Goal: Information Seeking & Learning: Check status

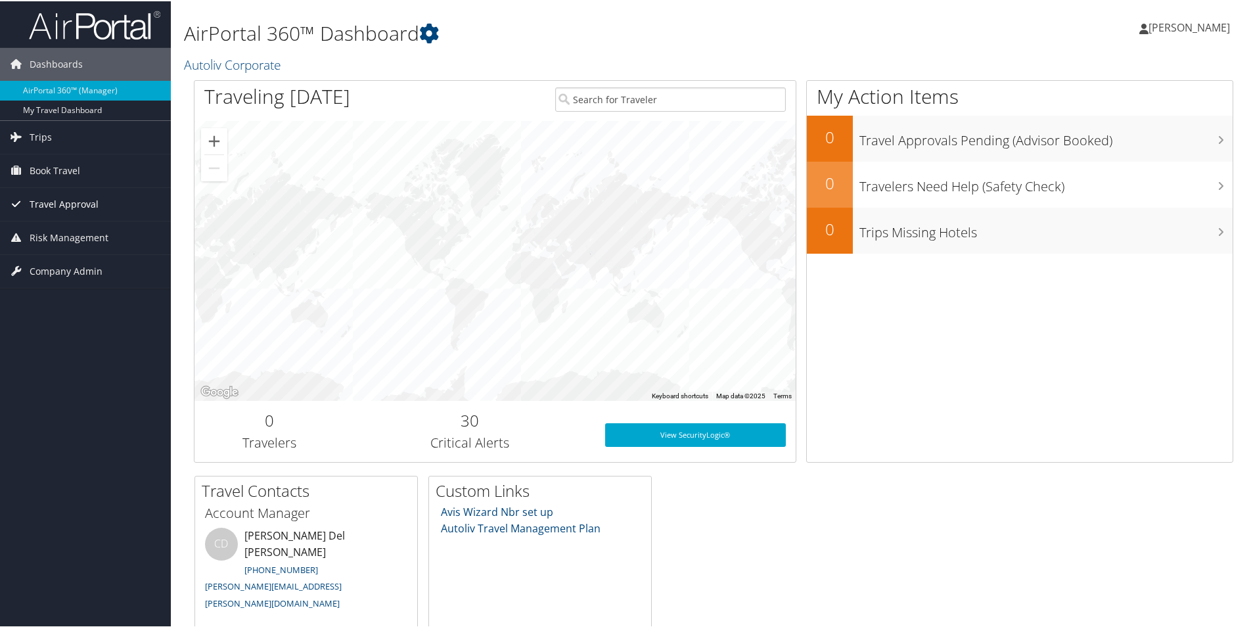
click at [58, 202] on span "Travel Approval" at bounding box center [64, 203] width 69 height 33
click at [41, 142] on span "Trips" at bounding box center [41, 136] width 22 height 33
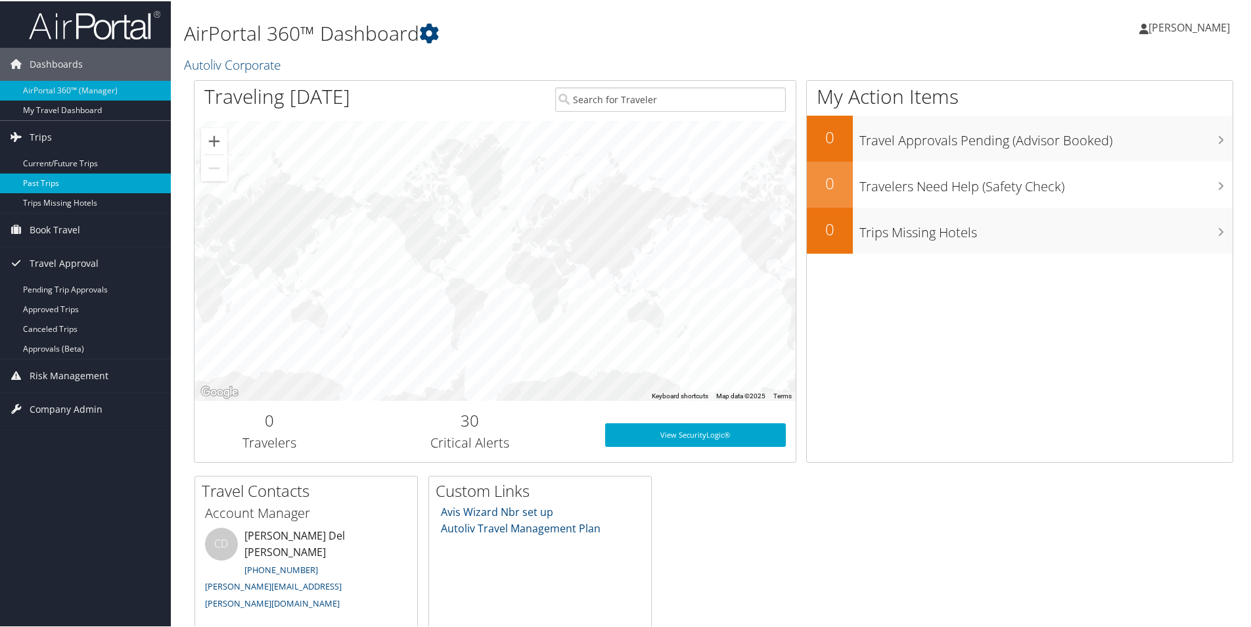
click at [49, 179] on link "Past Trips" at bounding box center [85, 182] width 171 height 20
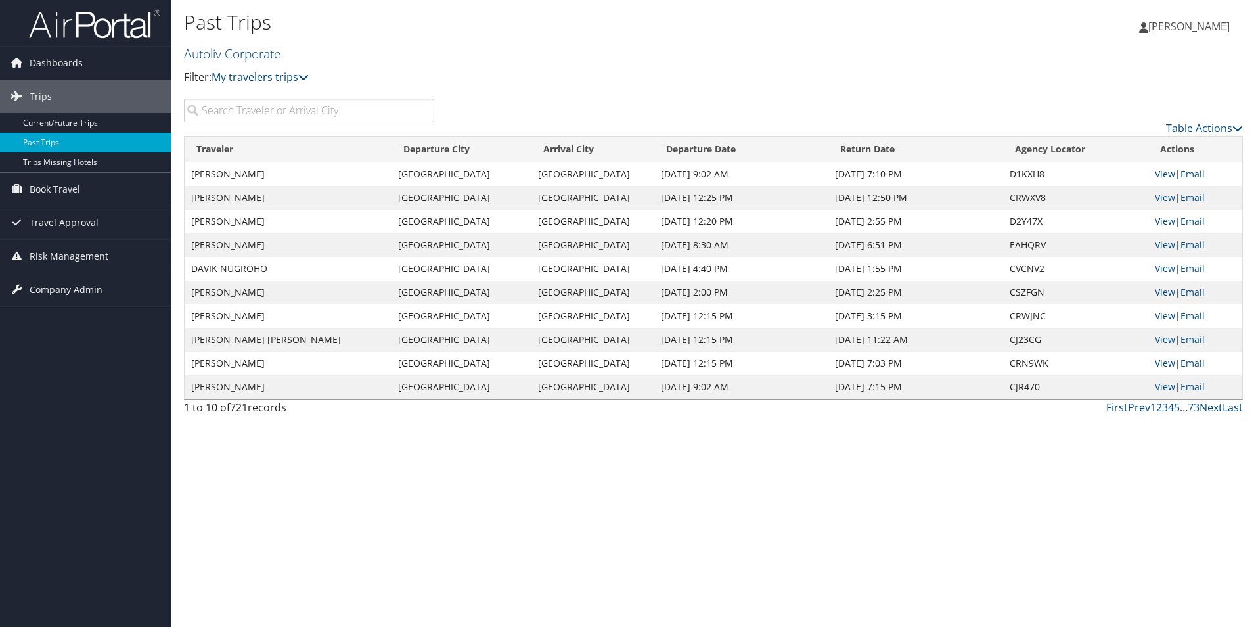
click at [225, 107] on input "search" at bounding box center [309, 111] width 250 height 24
paste input "Vazquez"
type input "Vazquez"
click at [1188, 31] on span "[PERSON_NAME]" at bounding box center [1189, 26] width 81 height 14
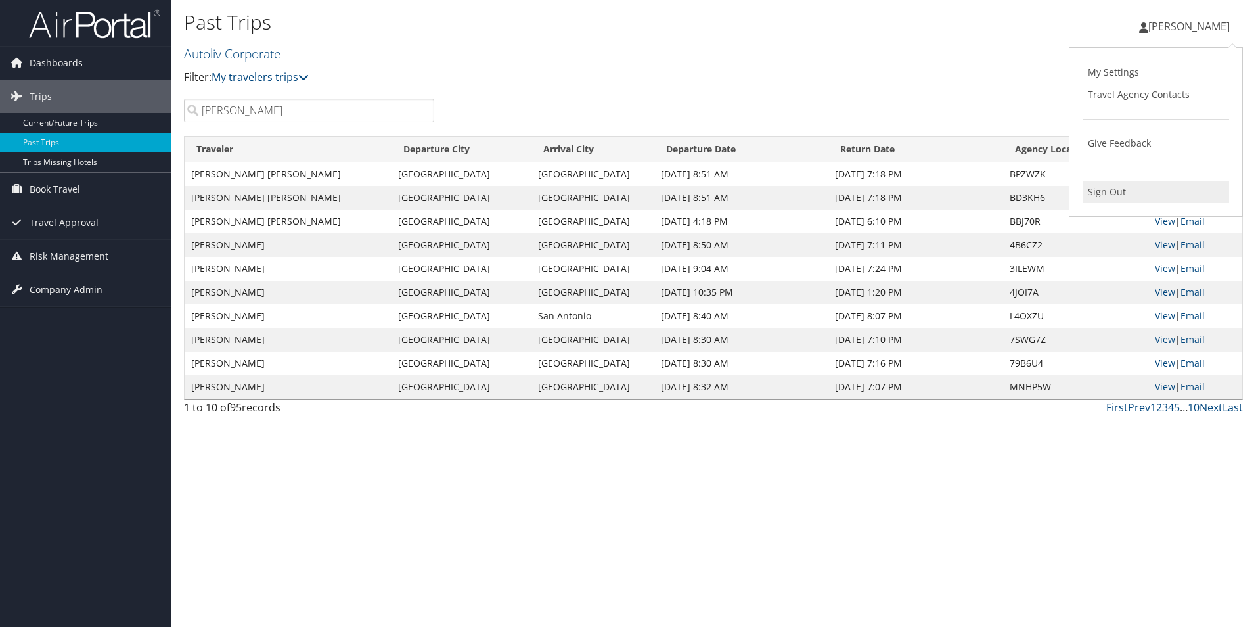
click at [1092, 195] on link "Sign Out" at bounding box center [1156, 192] width 147 height 22
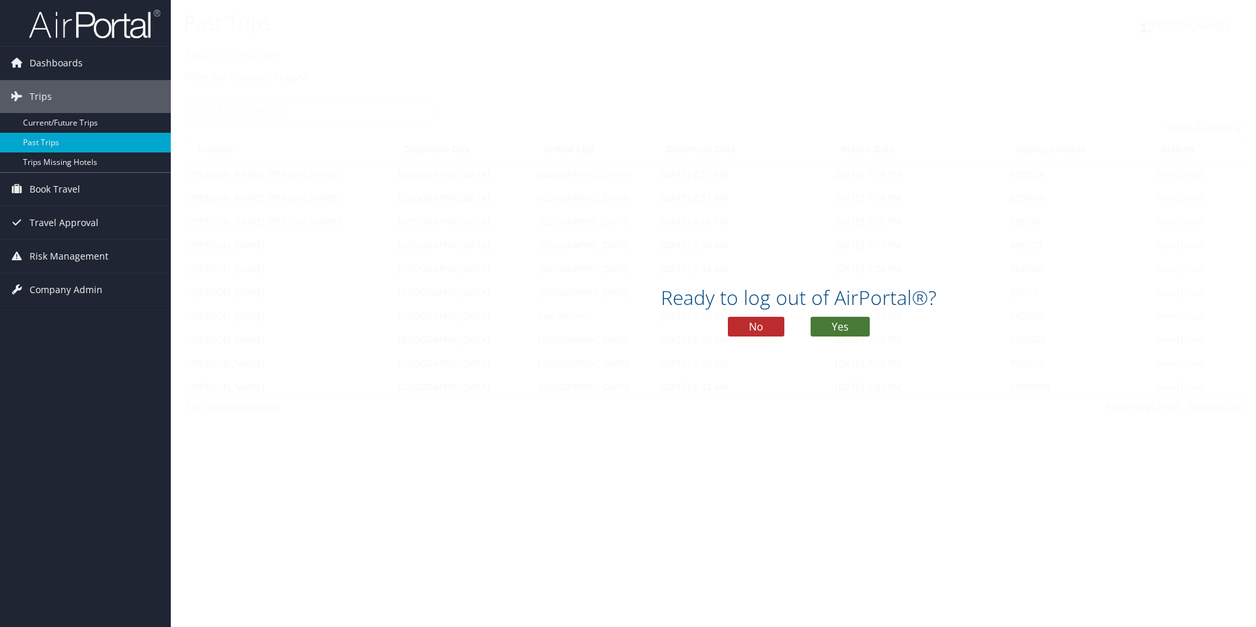
click at [817, 325] on button "Yes" at bounding box center [840, 327] width 59 height 20
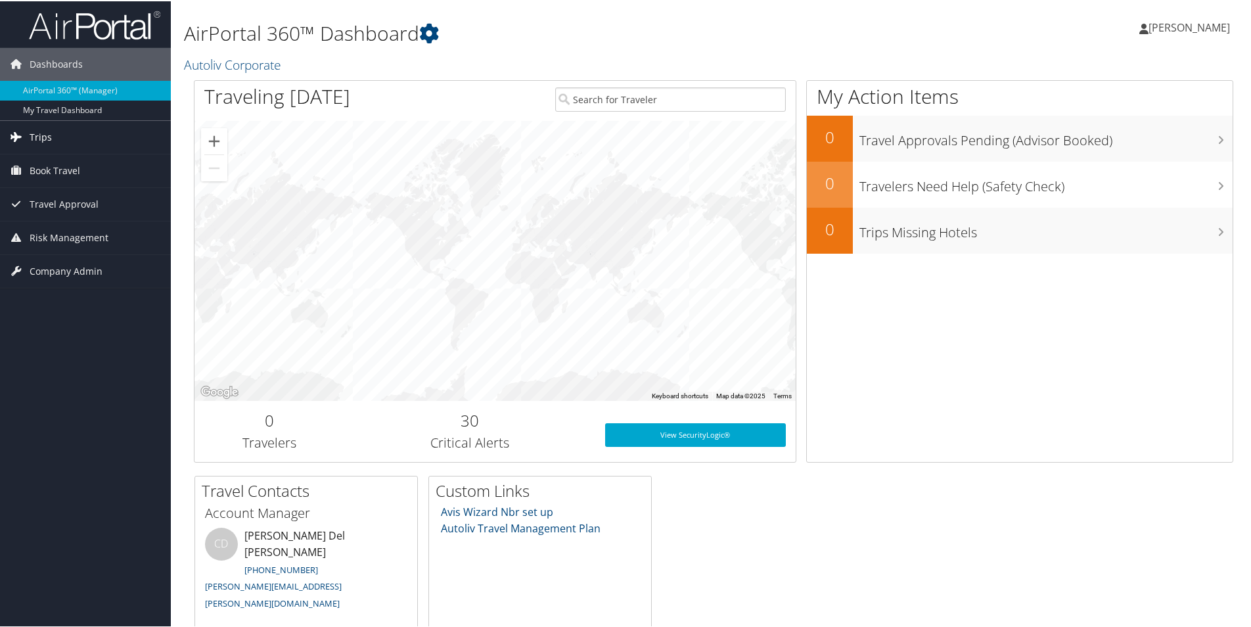
click at [41, 139] on span "Trips" at bounding box center [41, 136] width 22 height 33
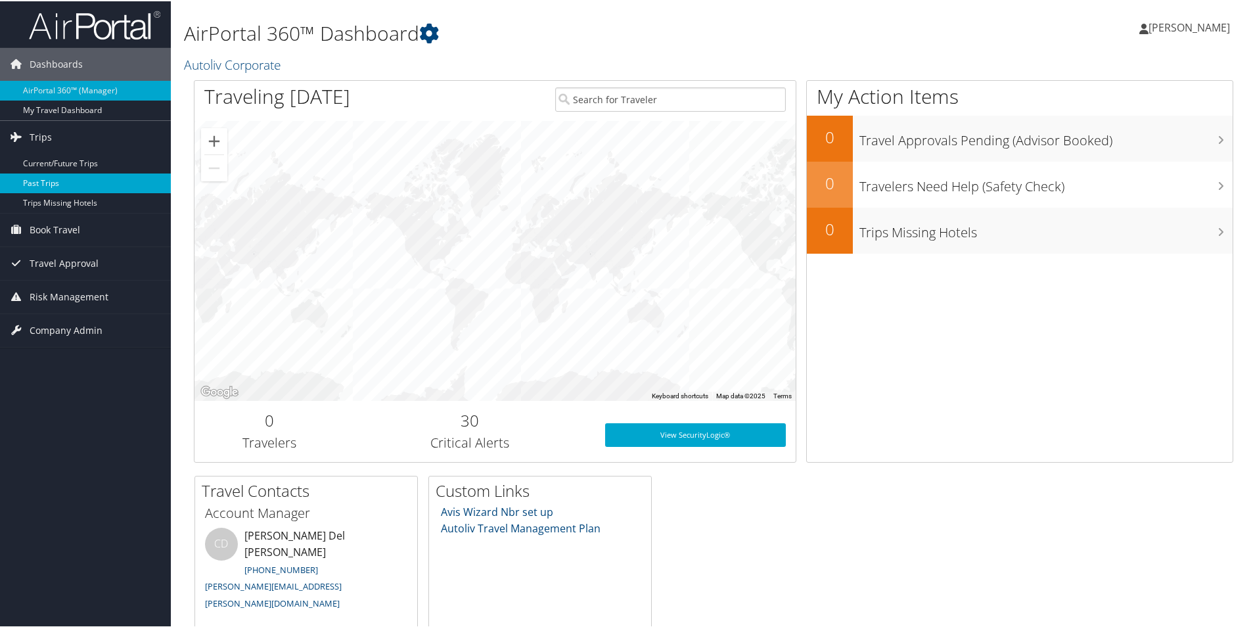
click at [56, 182] on link "Past Trips" at bounding box center [85, 182] width 171 height 20
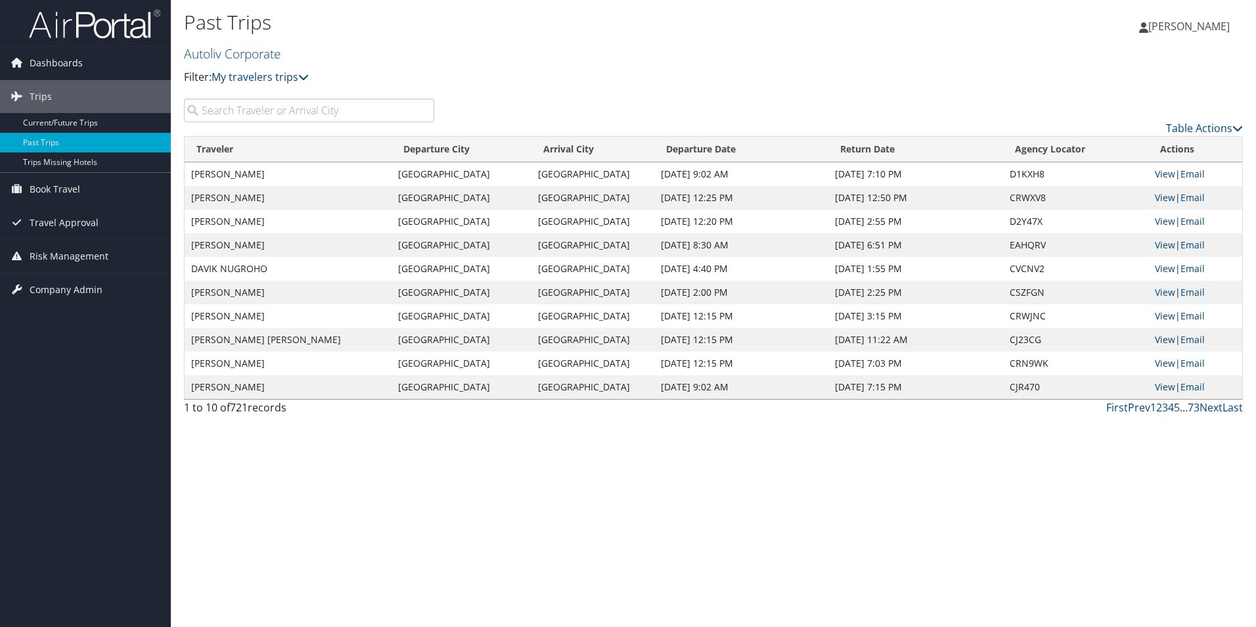
click at [308, 113] on input "search" at bounding box center [309, 111] width 250 height 24
paste input "Vazque"
type input "Vazque"
click at [1178, 22] on span "[PERSON_NAME]" at bounding box center [1189, 26] width 81 height 14
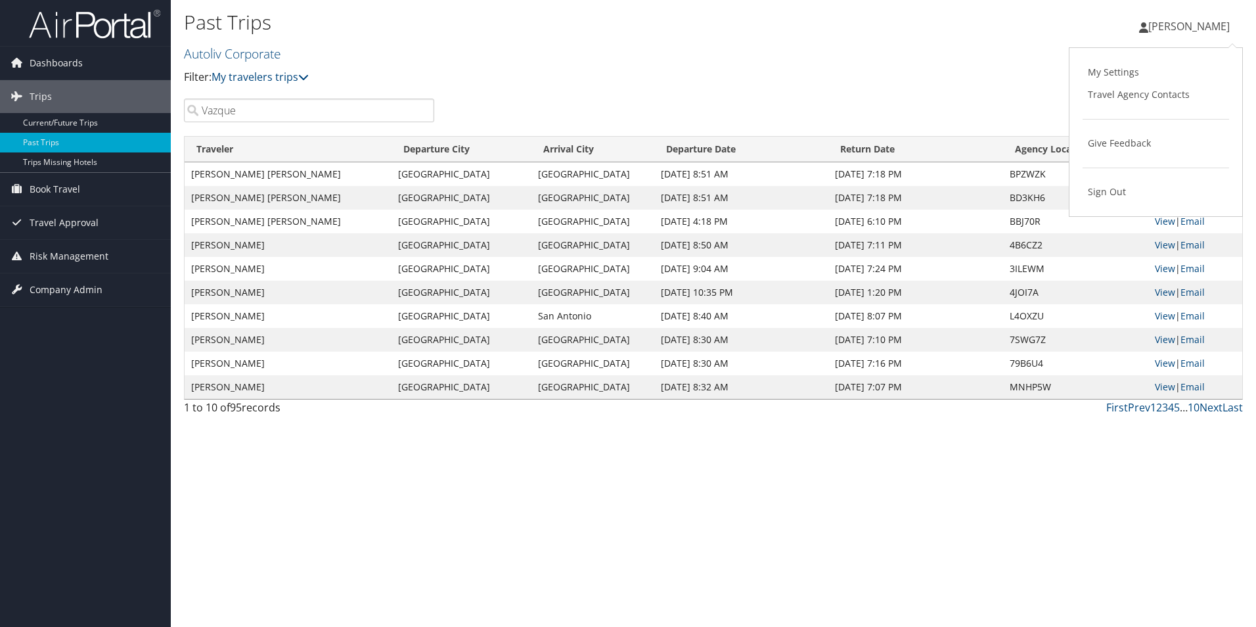
click at [1109, 179] on ul "My Settings Travel Agency Contacts Give Feedback Sign Out" at bounding box center [1156, 132] width 147 height 142
click at [1177, 25] on span "[PERSON_NAME]" at bounding box center [1189, 26] width 81 height 14
click at [1122, 191] on link "Sign Out" at bounding box center [1156, 192] width 147 height 22
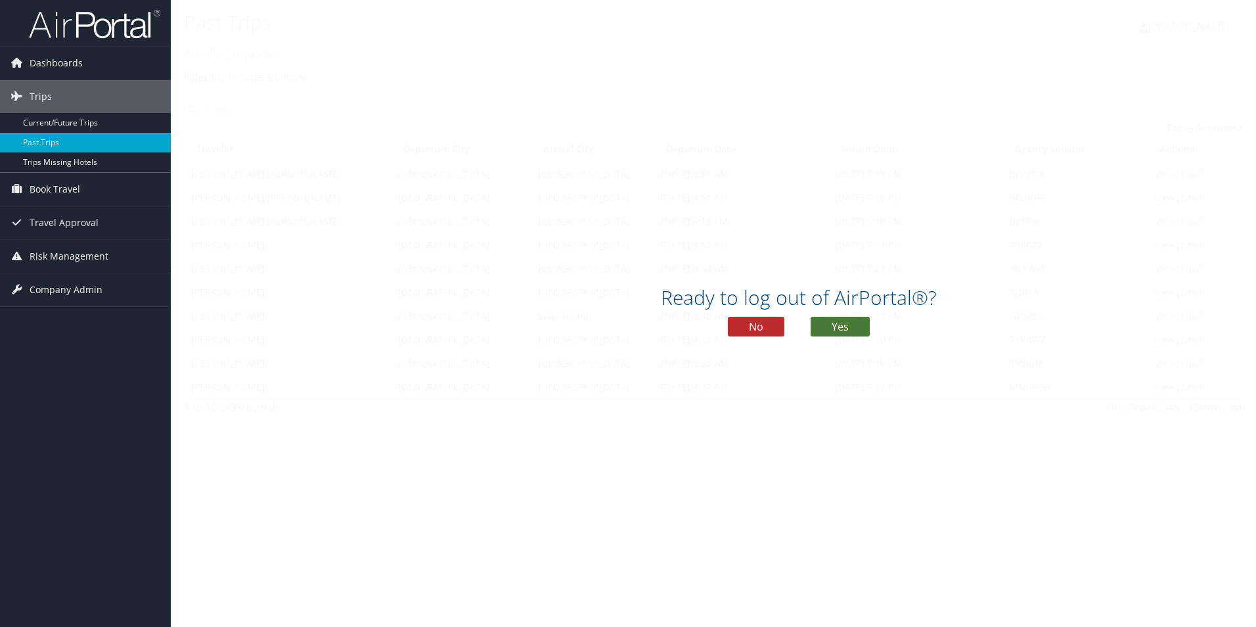
click at [837, 319] on button "Yes" at bounding box center [840, 327] width 59 height 20
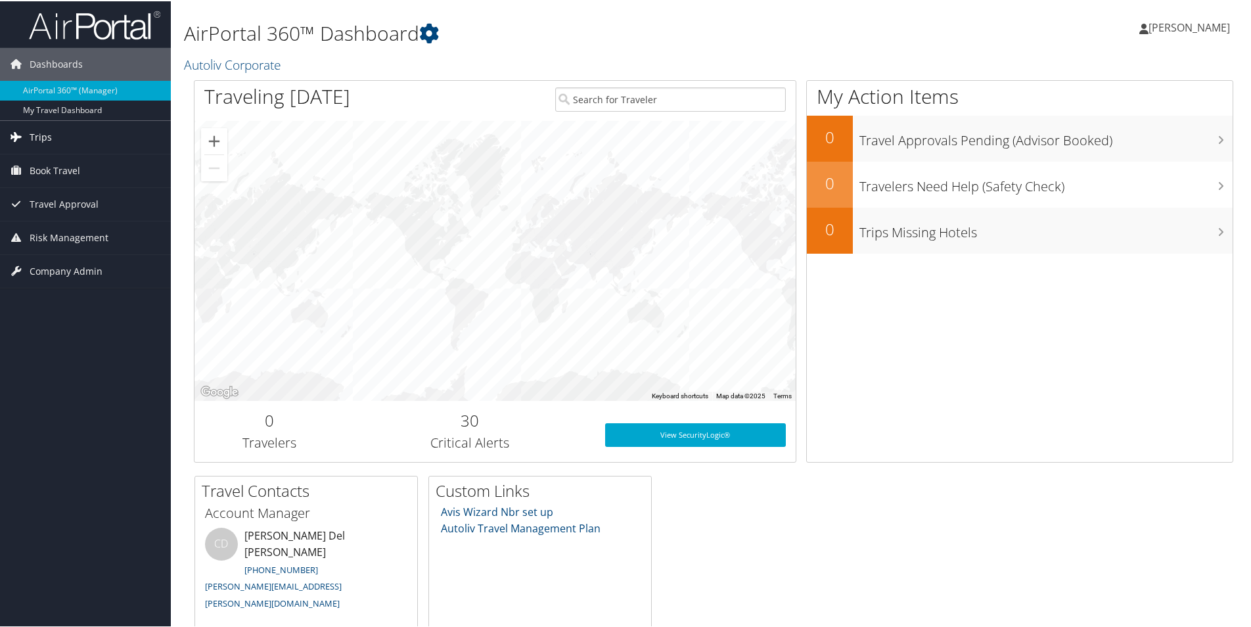
click at [43, 134] on span "Trips" at bounding box center [41, 136] width 22 height 33
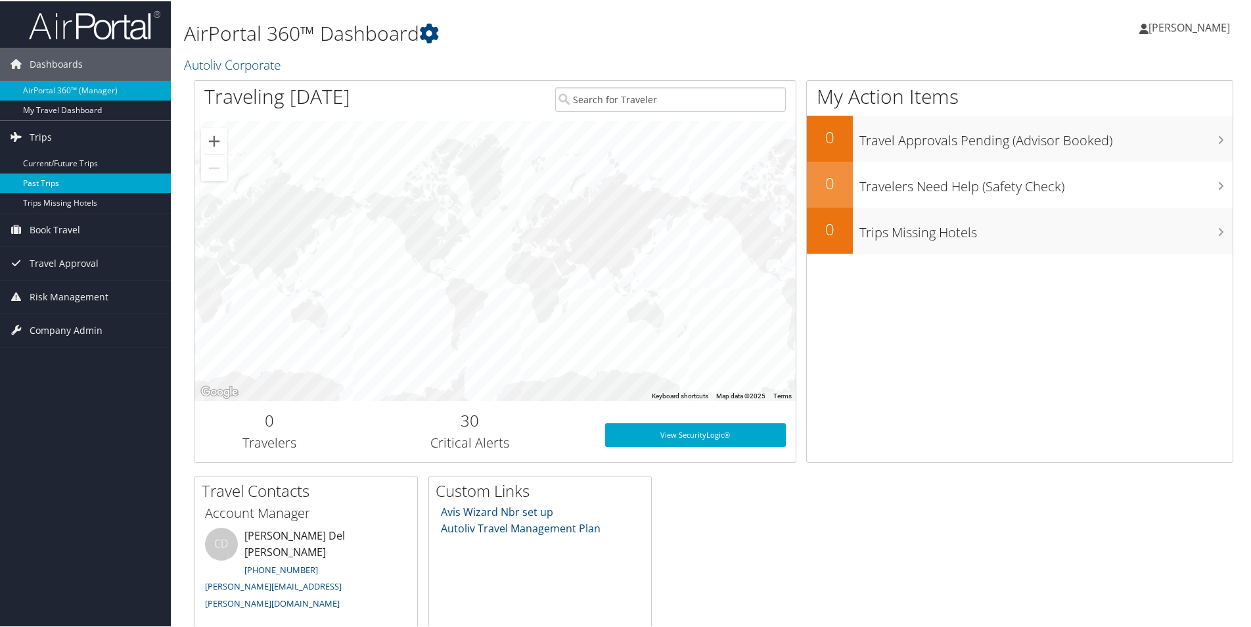
click at [59, 183] on link "Past Trips" at bounding box center [85, 182] width 171 height 20
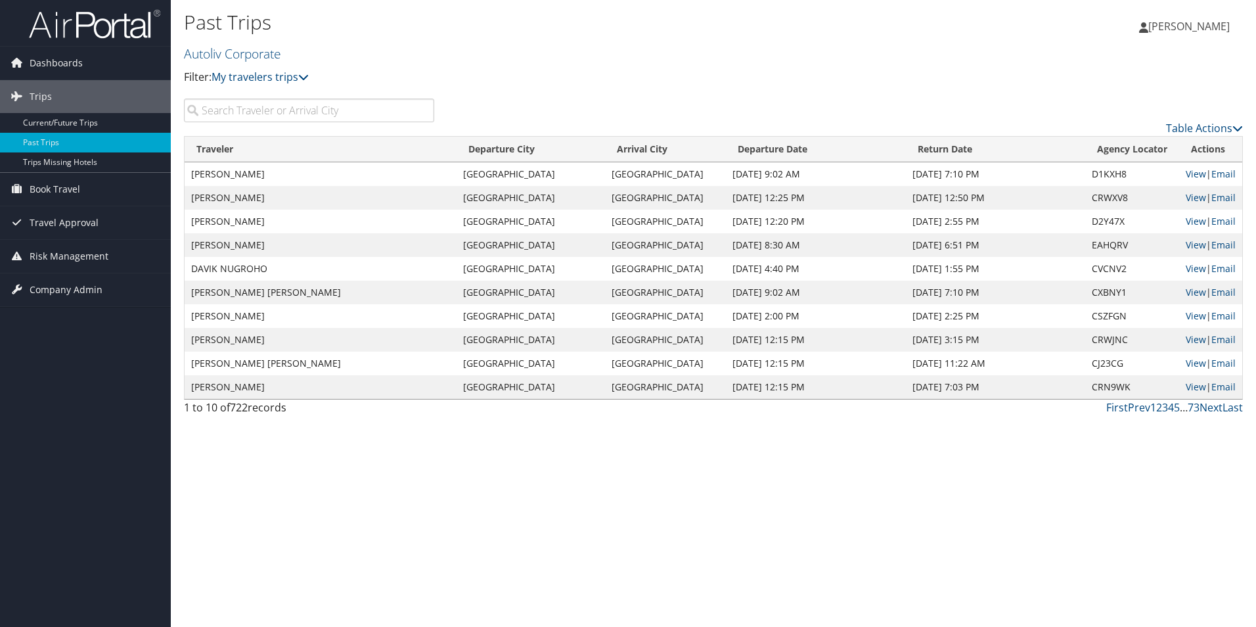
click at [291, 112] on input "search" at bounding box center [309, 111] width 250 height 24
type input "jorge"
click at [1206, 22] on span "[PERSON_NAME]" at bounding box center [1189, 26] width 81 height 14
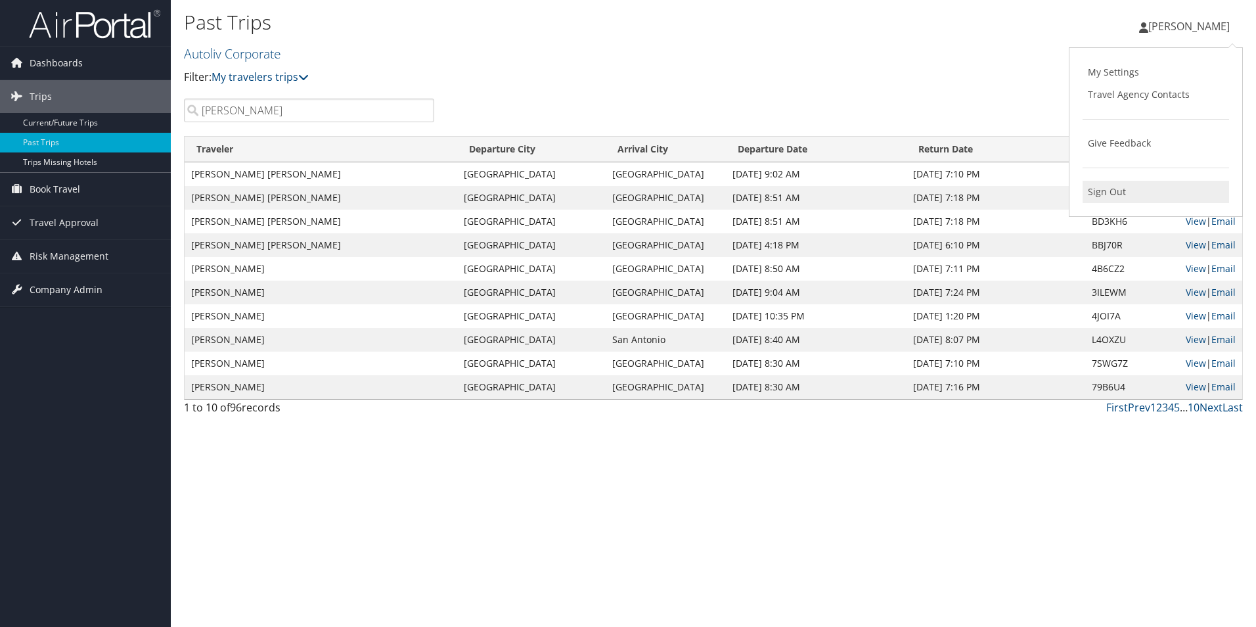
click at [1116, 189] on link "Sign Out" at bounding box center [1156, 192] width 147 height 22
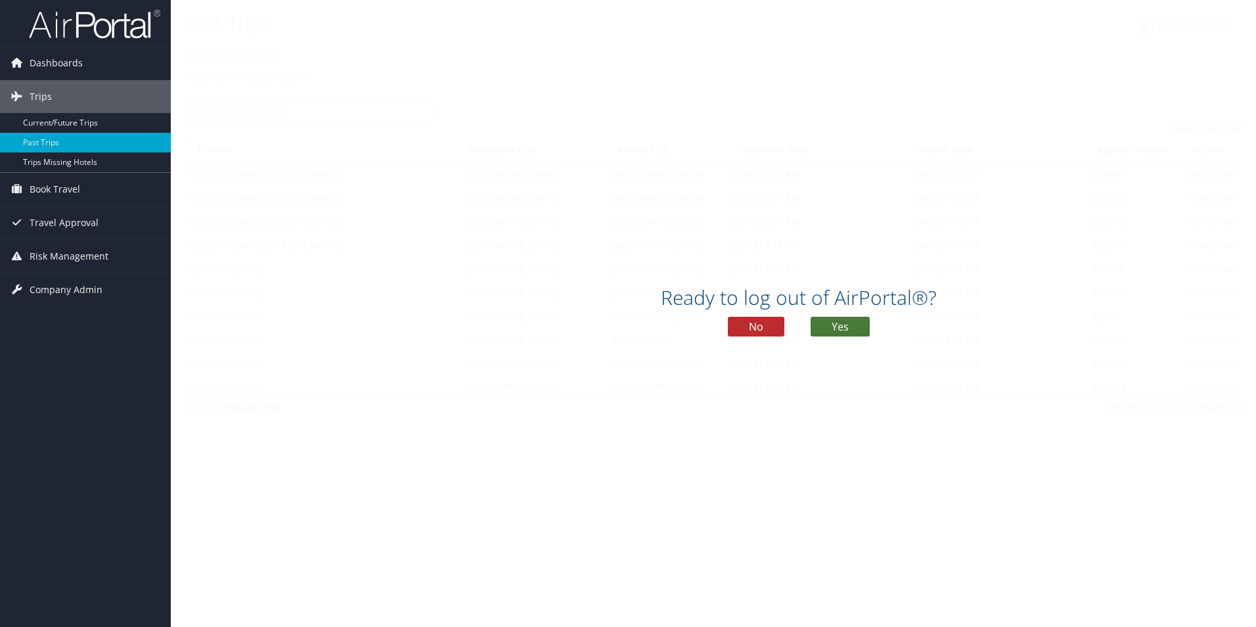
click at [828, 323] on button "Yes" at bounding box center [840, 327] width 59 height 20
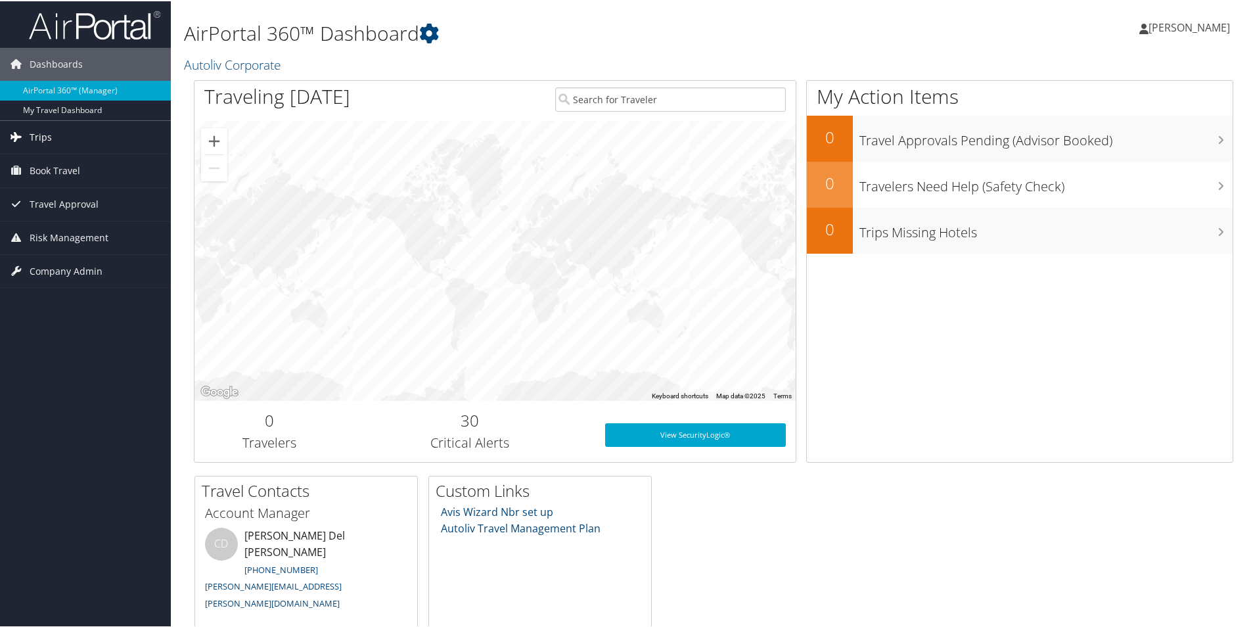
click at [47, 138] on span "Trips" at bounding box center [41, 136] width 22 height 33
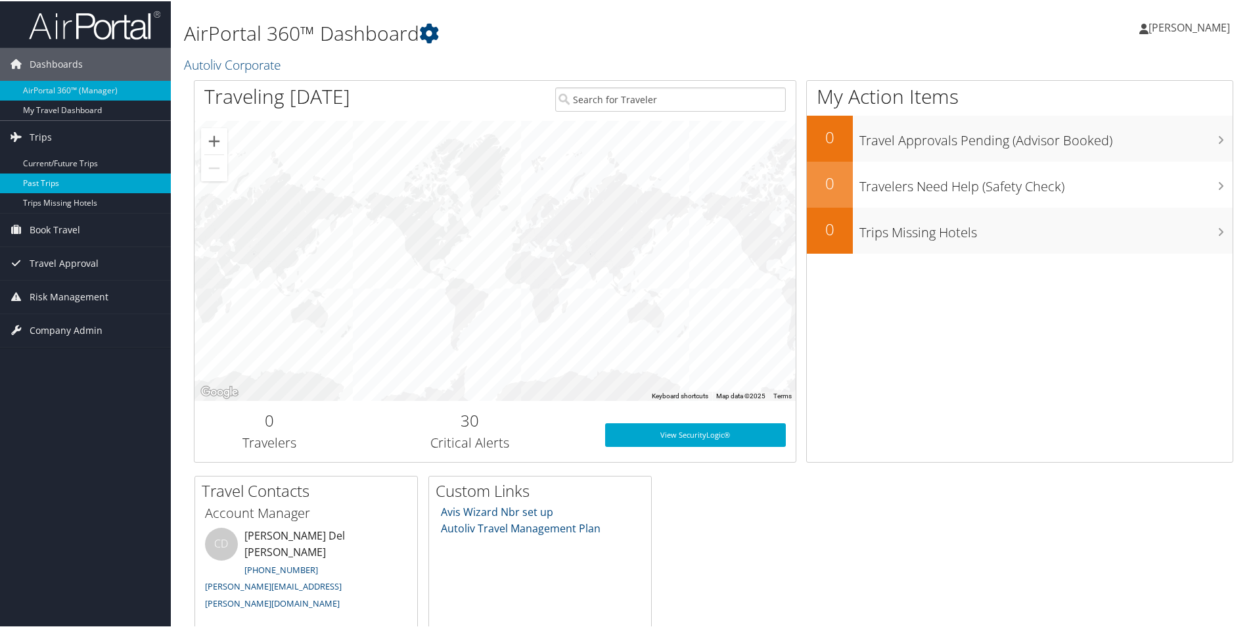
click at [51, 181] on link "Past Trips" at bounding box center [85, 182] width 171 height 20
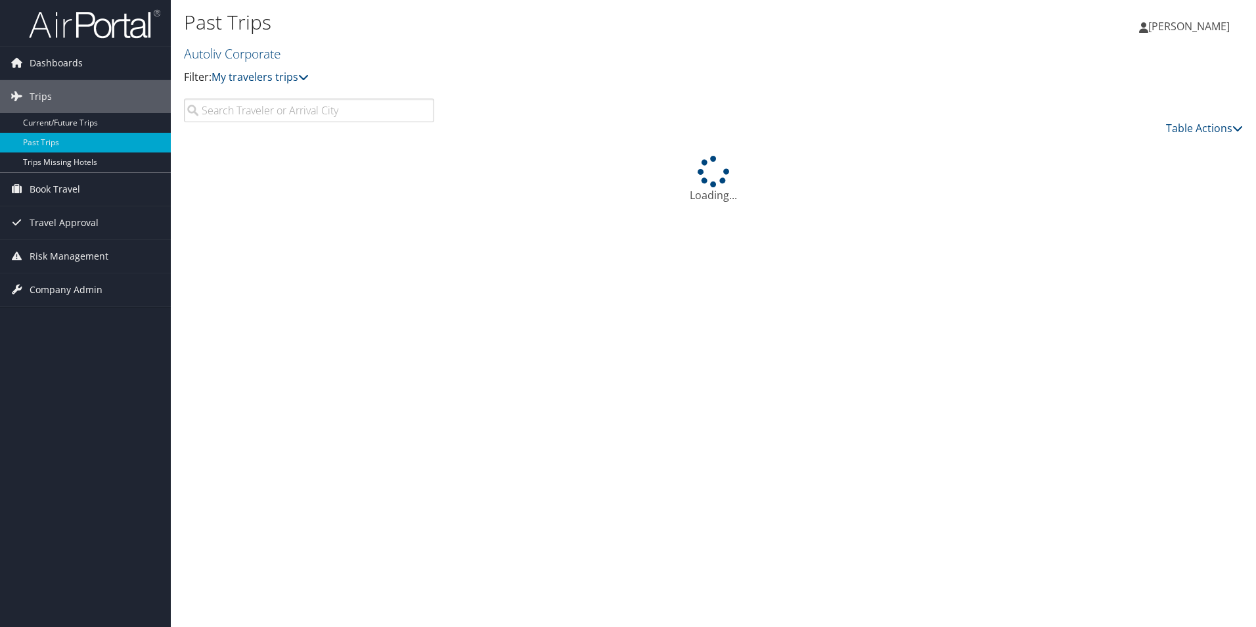
click at [293, 112] on input "search" at bounding box center [309, 111] width 250 height 24
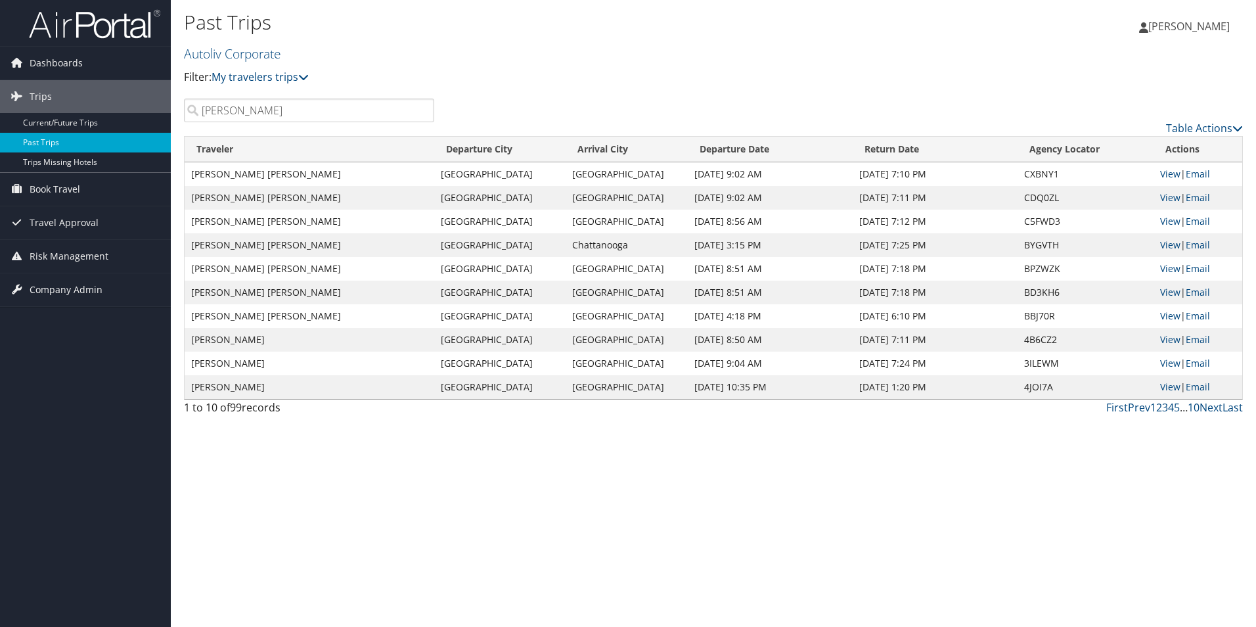
type input "[PERSON_NAME]"
click at [1199, 24] on span "[PERSON_NAME]" at bounding box center [1189, 26] width 81 height 14
click at [1115, 183] on link "Sign Out" at bounding box center [1156, 192] width 147 height 22
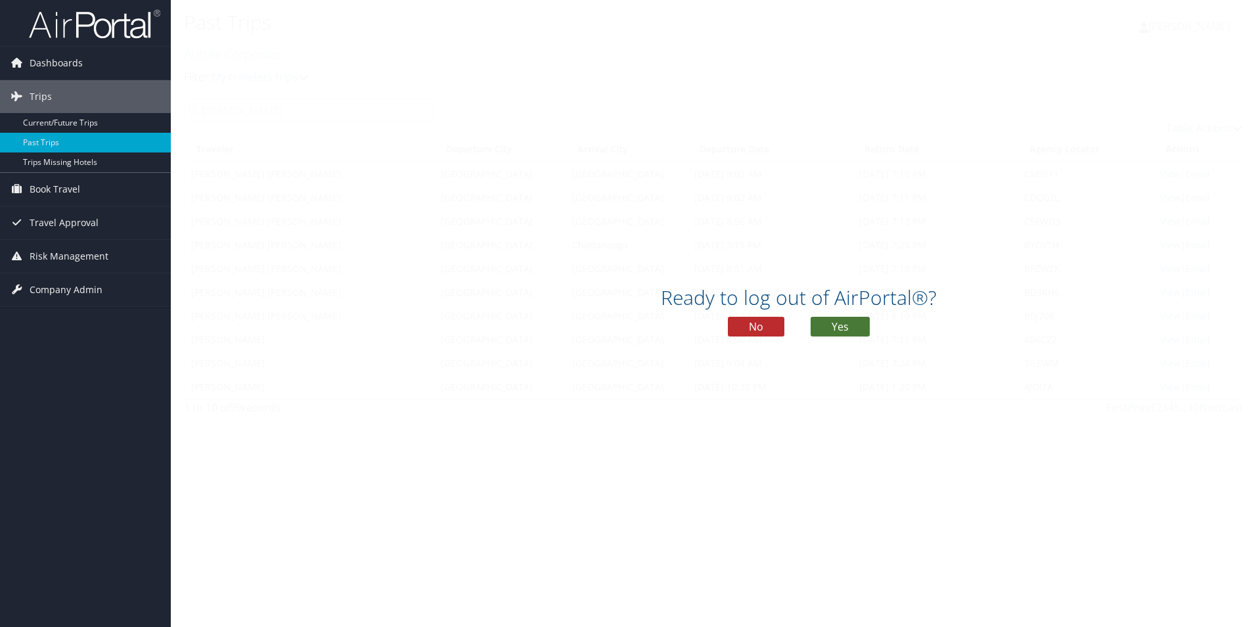
drag, startPoint x: 821, startPoint y: 328, endPoint x: 829, endPoint y: 326, distance: 8.8
click at [821, 327] on button "Yes" at bounding box center [840, 327] width 59 height 20
